Goal: Task Accomplishment & Management: Use online tool/utility

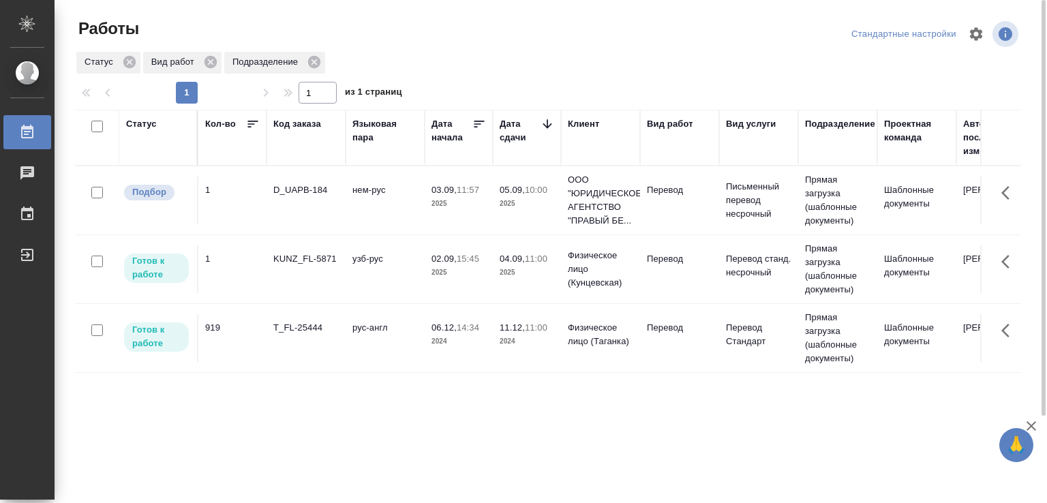
click at [412, 183] on td "нем-рус" at bounding box center [384, 200] width 79 height 48
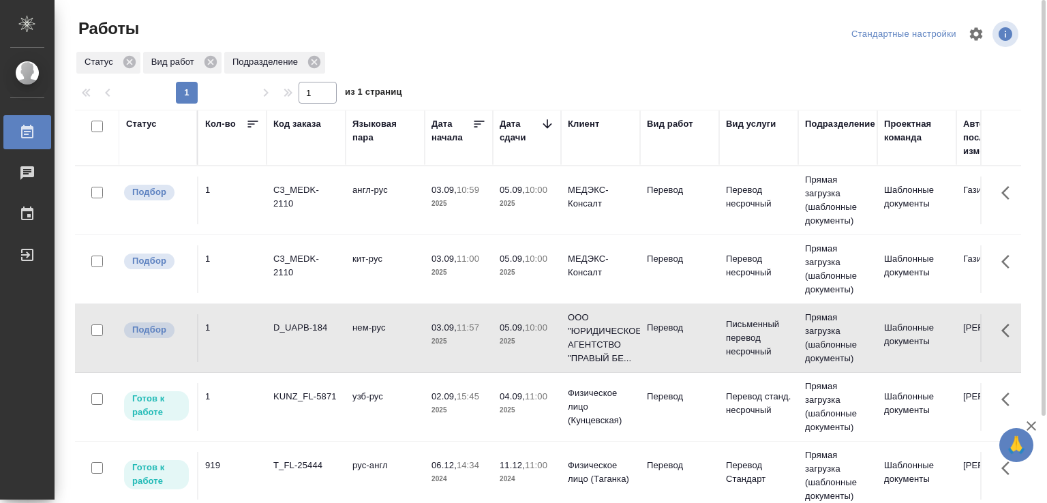
click at [360, 208] on td "англ-рус" at bounding box center [384, 200] width 79 height 48
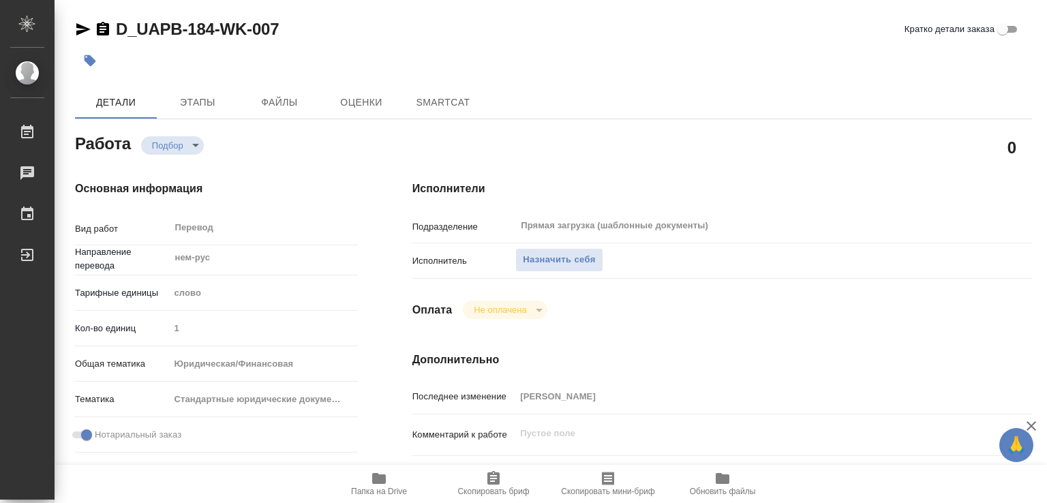
type textarea "x"
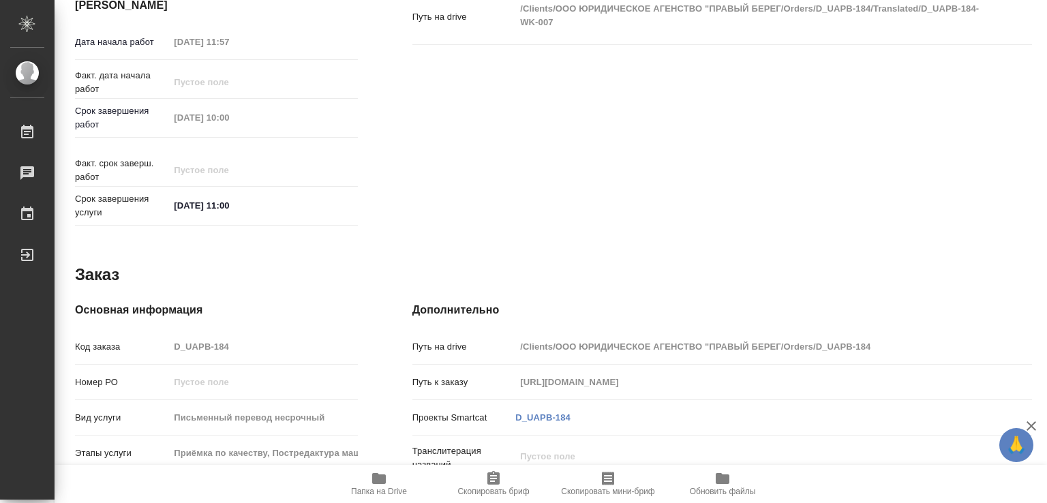
type textarea "x"
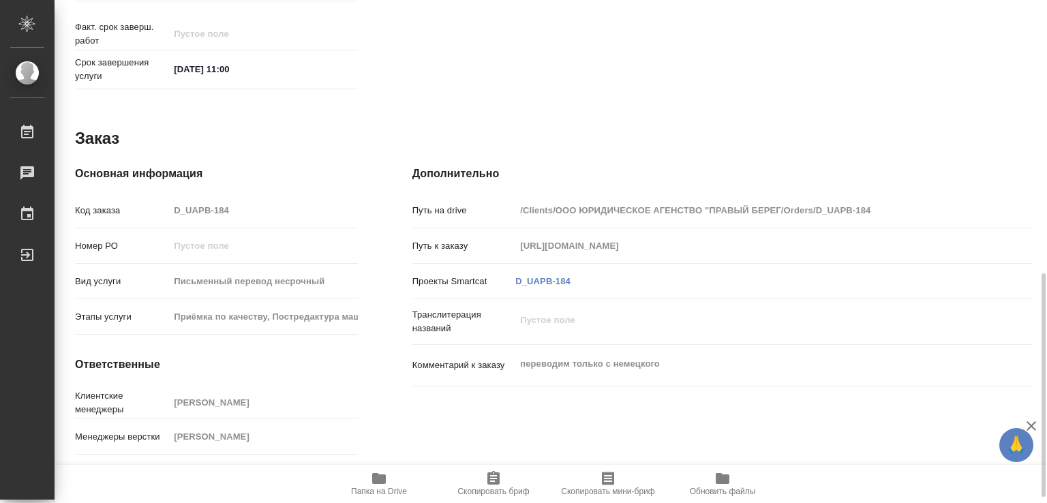
scroll to position [627, 0]
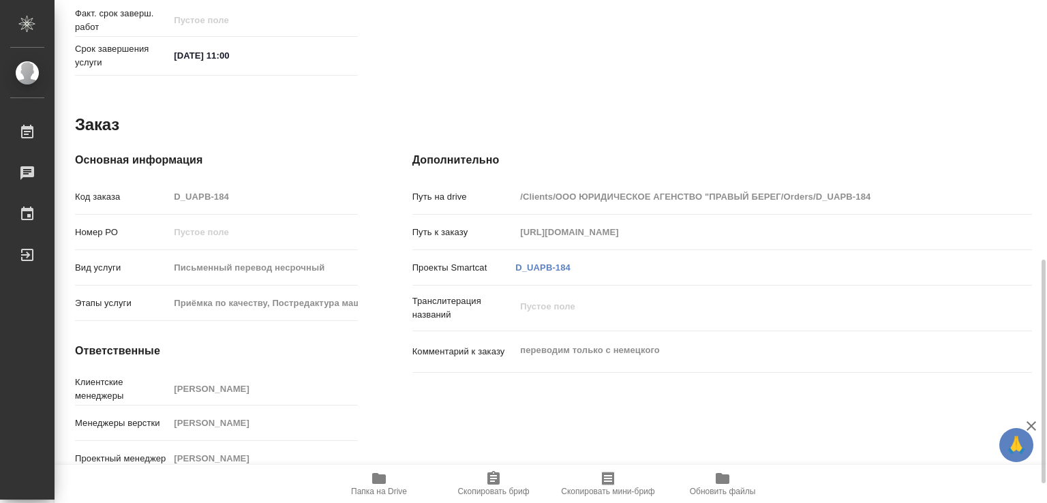
type textarea "x"
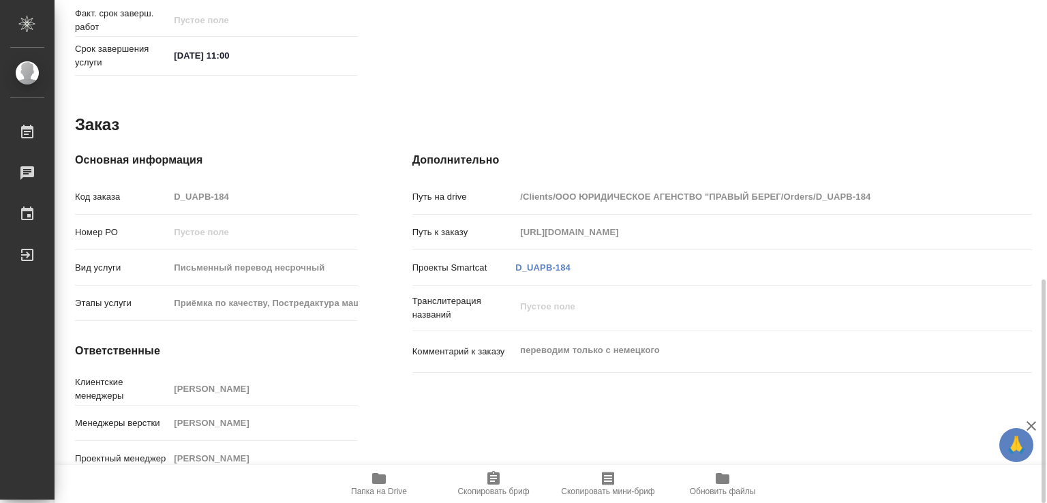
type textarea "x"
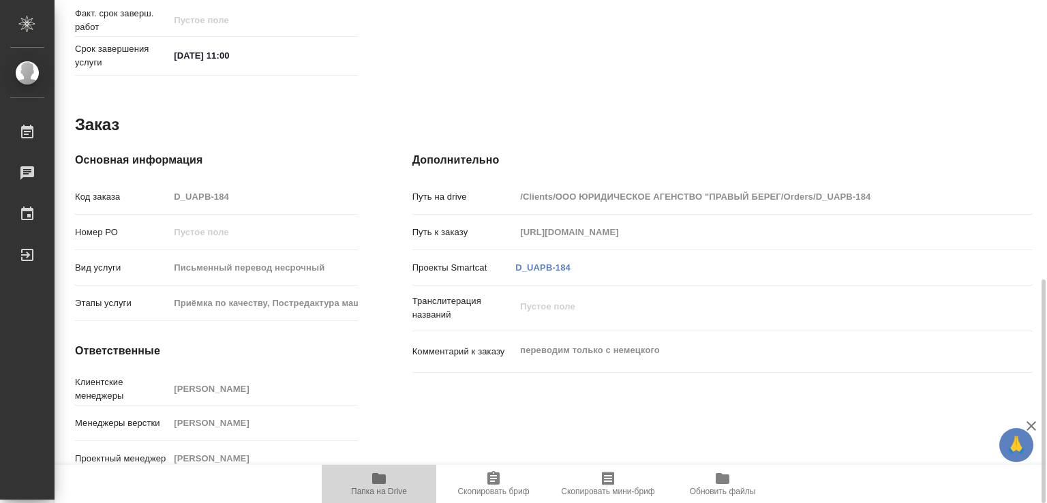
click at [380, 480] on icon "button" at bounding box center [379, 478] width 14 height 11
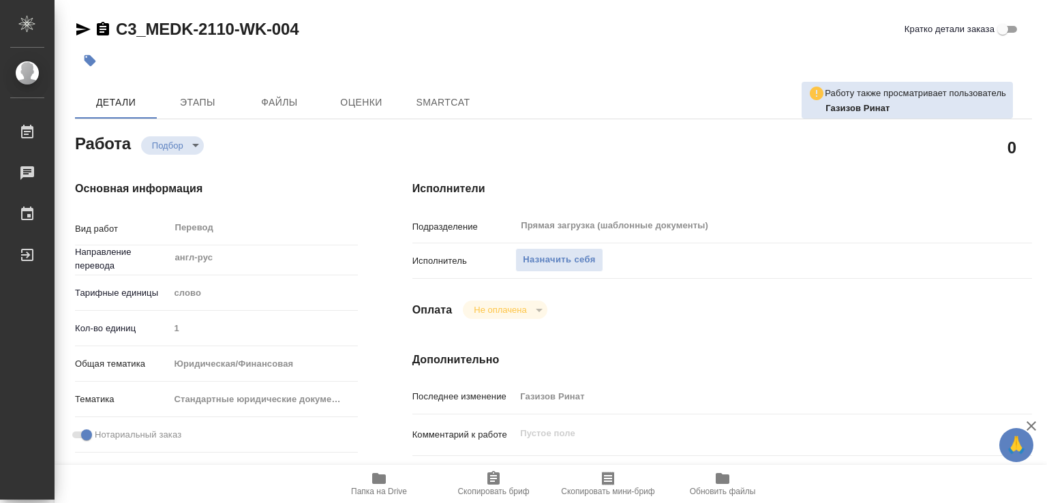
type textarea "x"
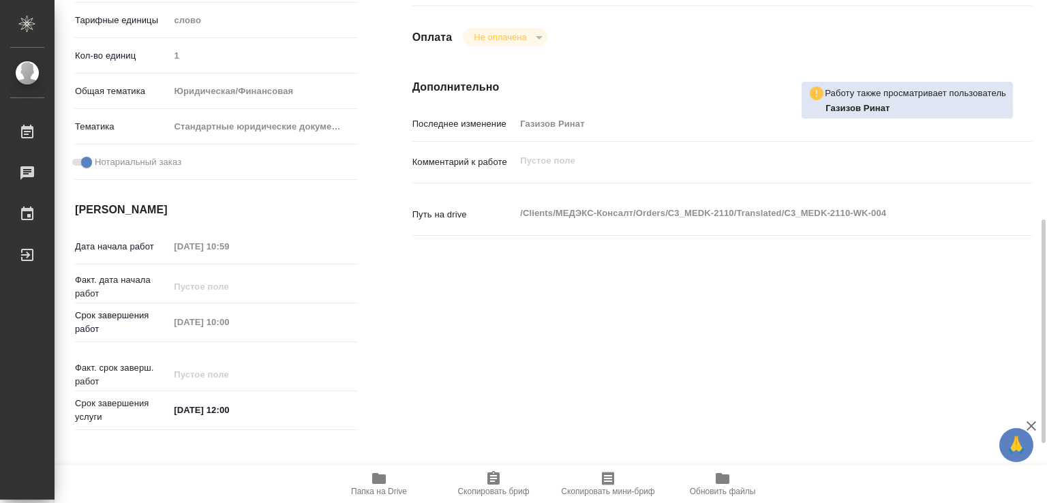
type textarea "x"
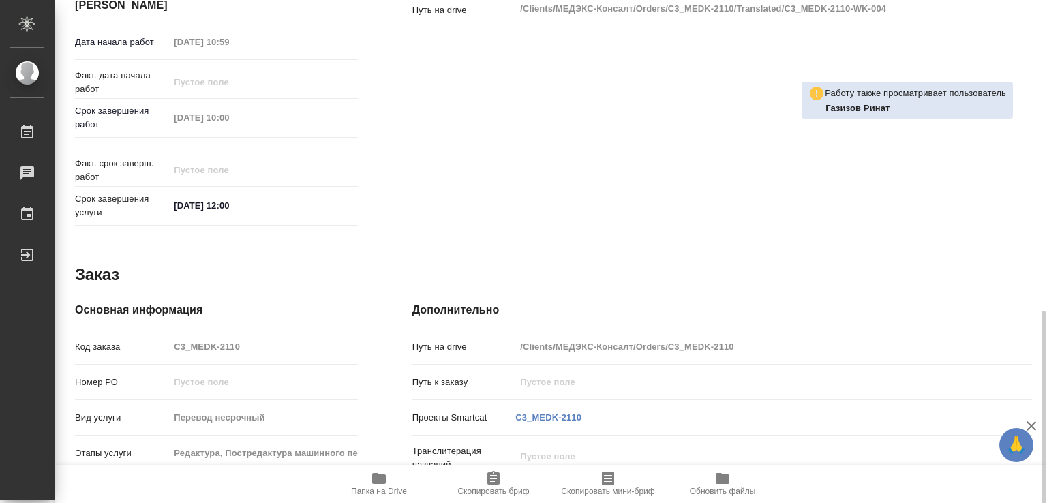
scroll to position [627, 0]
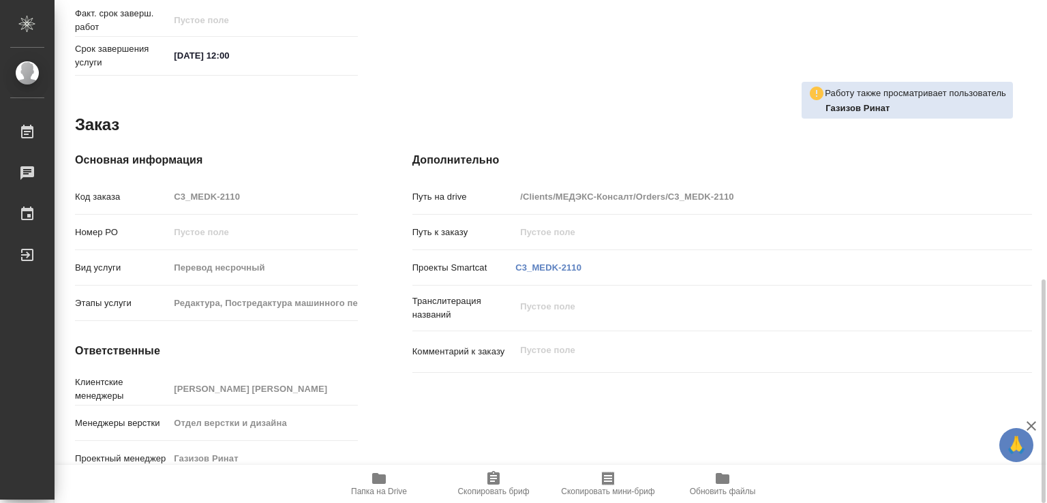
type textarea "x"
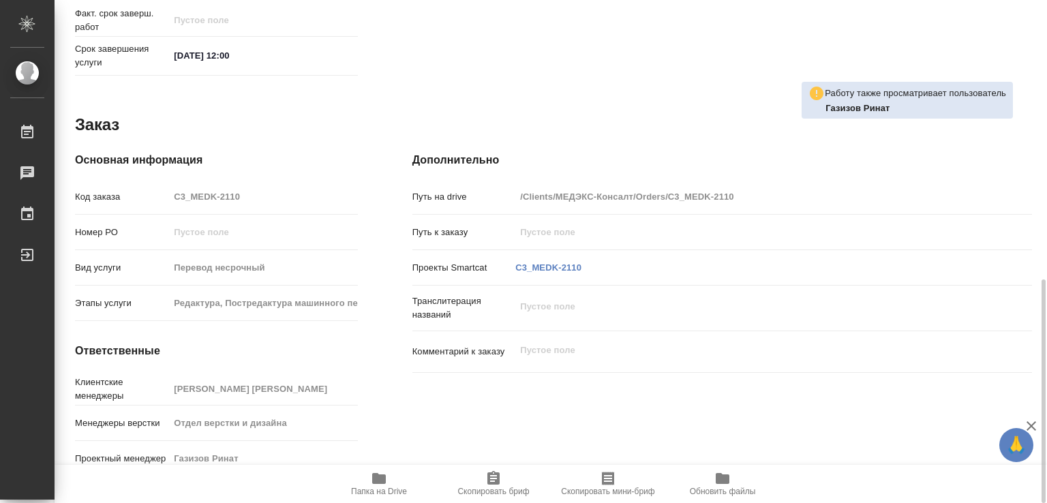
click at [390, 495] on span "Папка на Drive" at bounding box center [379, 492] width 56 height 10
type textarea "x"
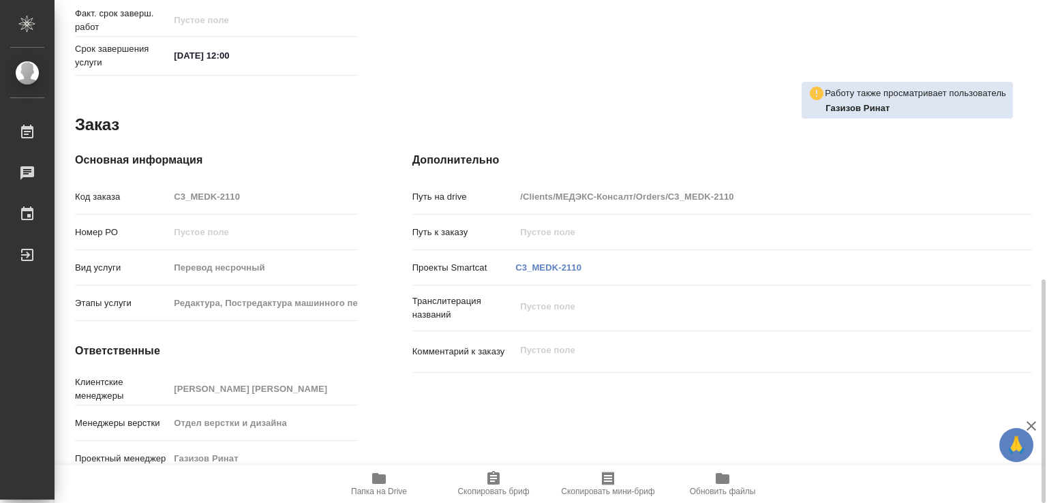
type textarea "x"
